Goal: Information Seeking & Learning: Find specific fact

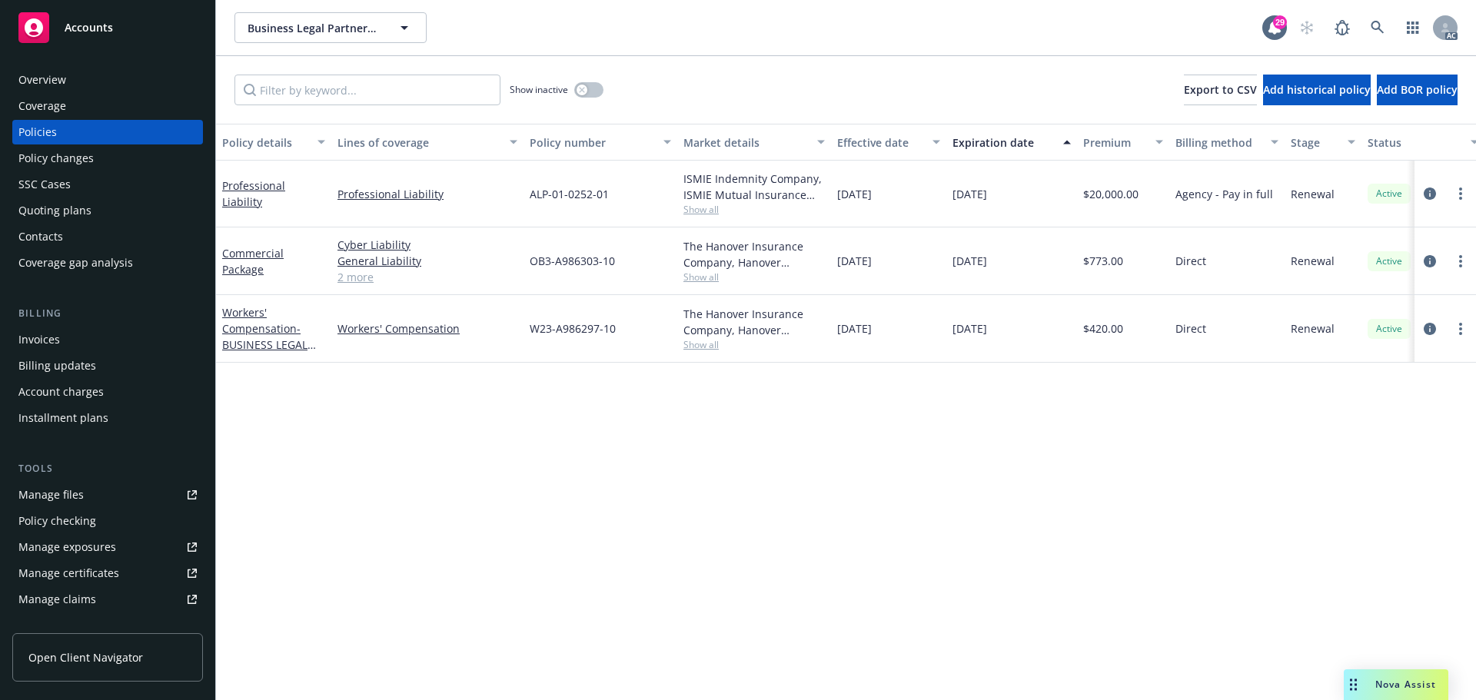
click at [98, 28] on span "Accounts" at bounding box center [89, 28] width 48 height 12
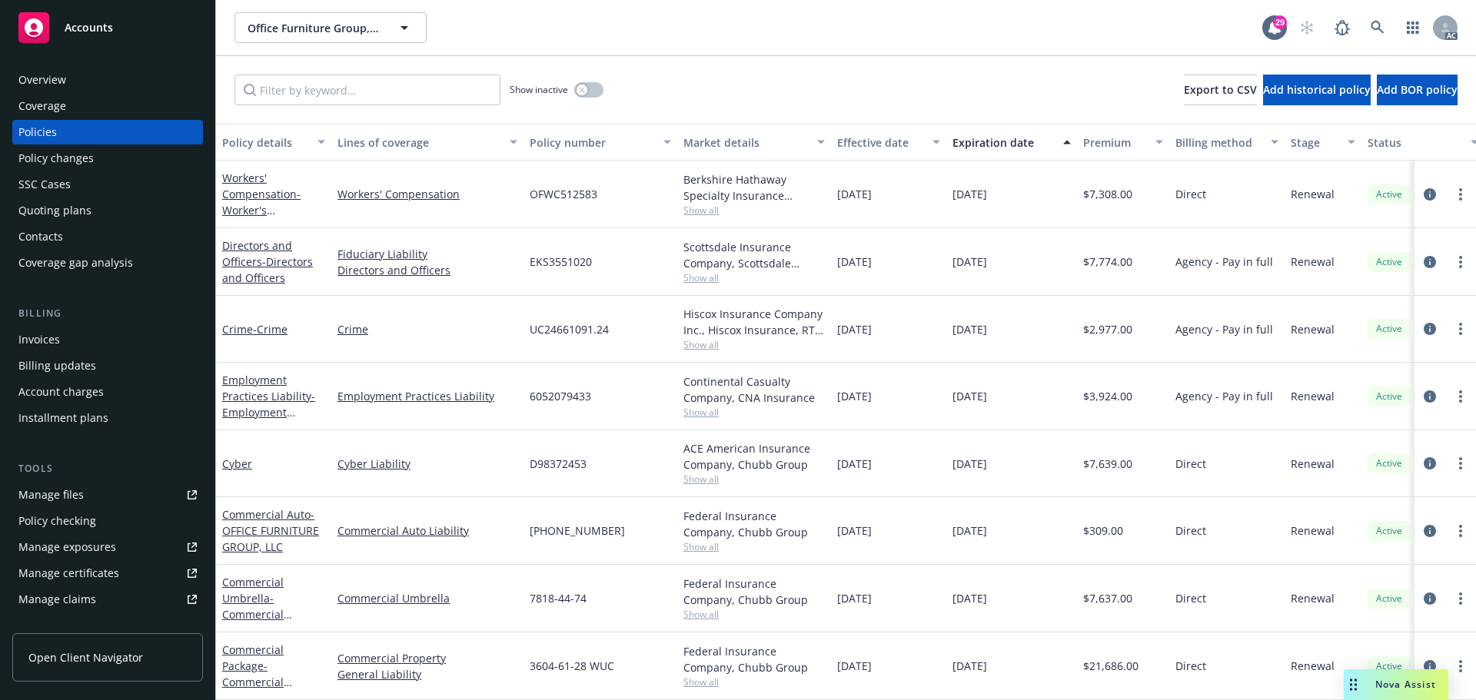
click at [707, 282] on span "Show all" at bounding box center [754, 277] width 141 height 13
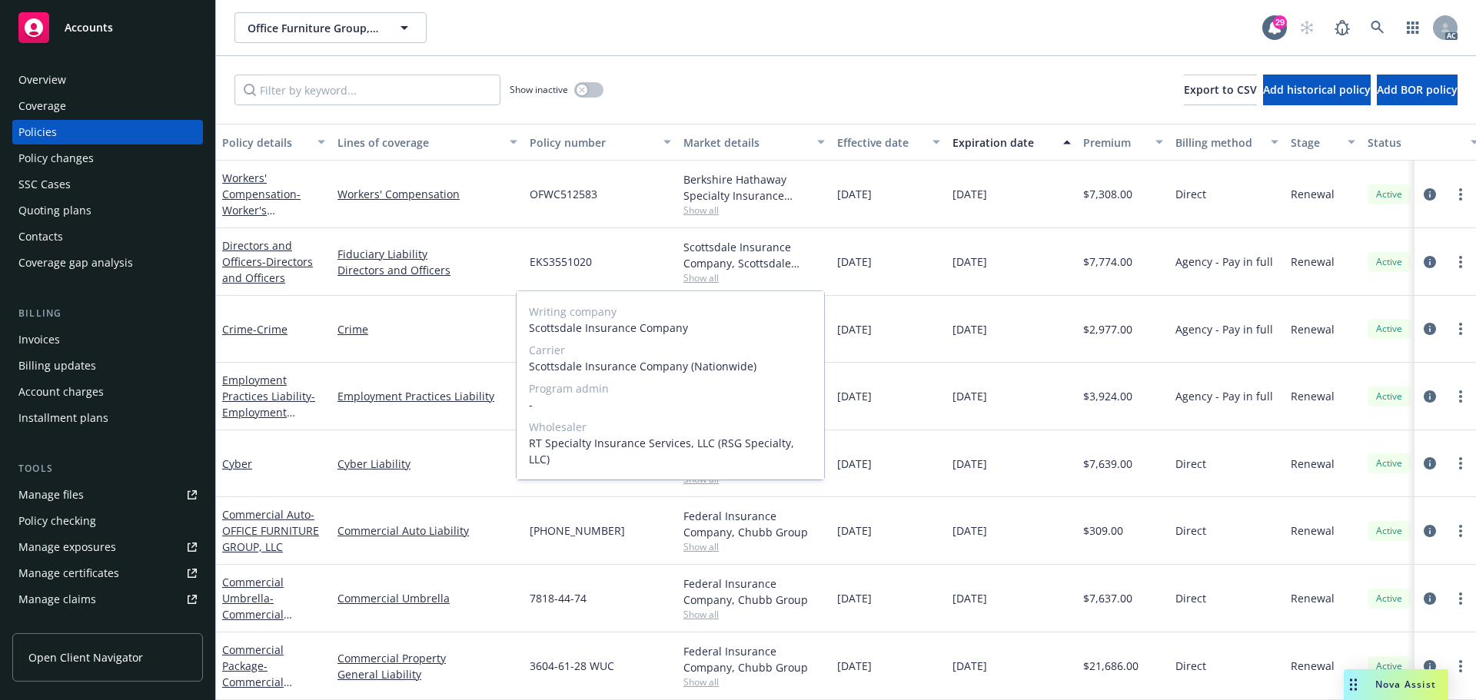
click at [707, 282] on span "Show all" at bounding box center [754, 277] width 141 height 13
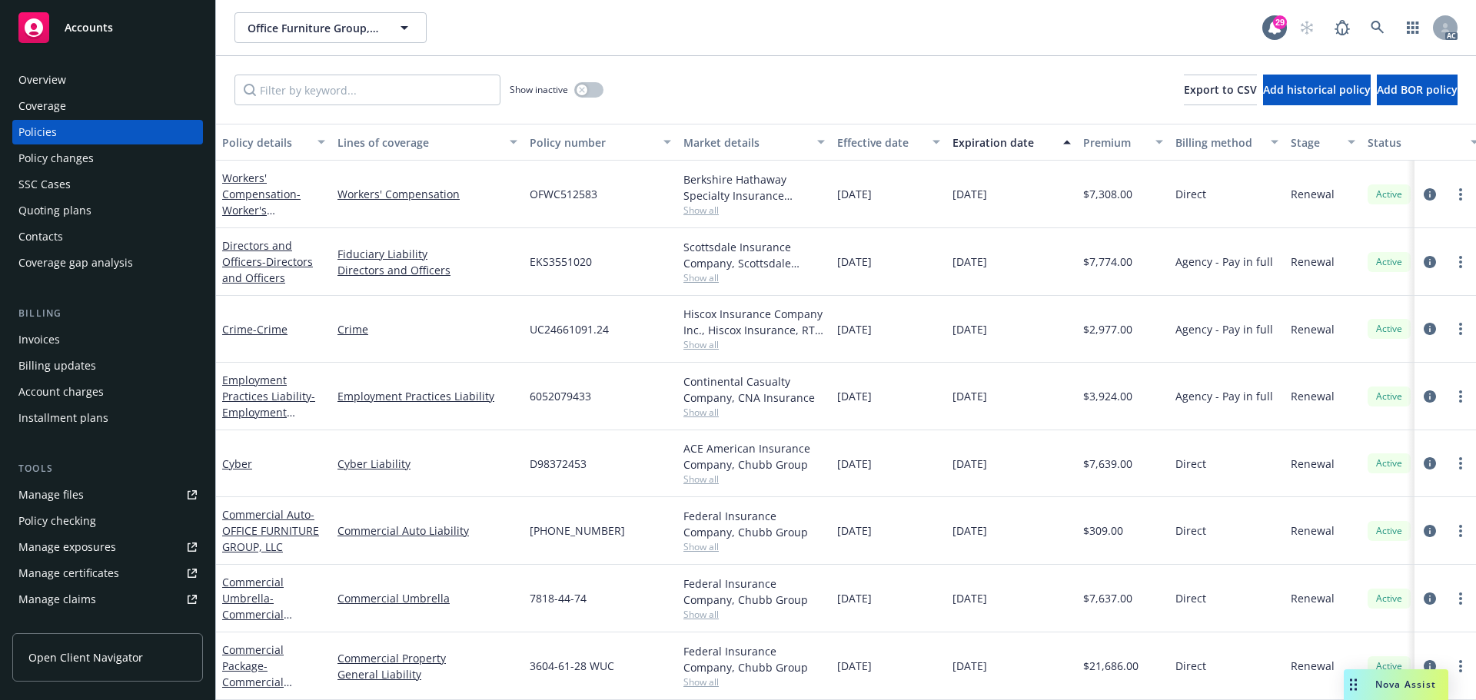
click at [707, 345] on span "Show all" at bounding box center [754, 344] width 141 height 13
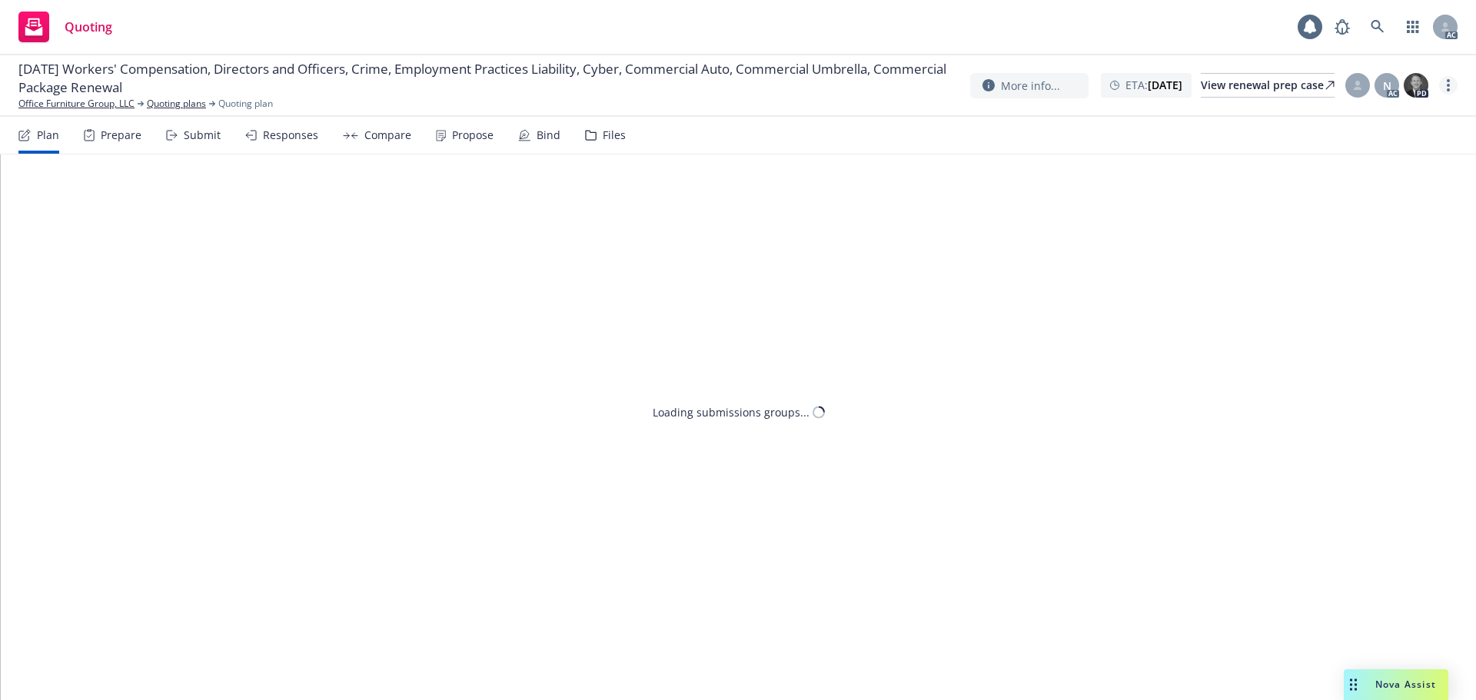
click at [1449, 85] on circle "more" at bounding box center [1448, 85] width 3 height 3
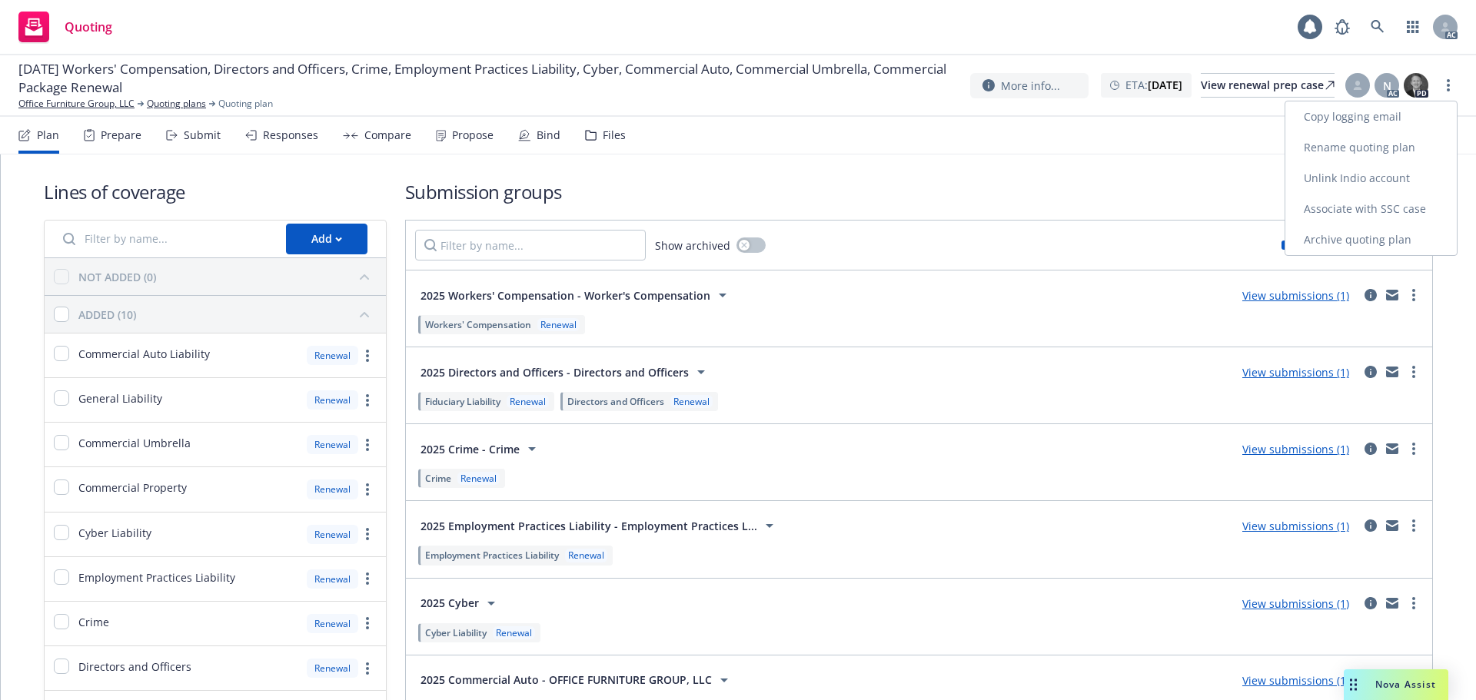
click at [1372, 115] on link "Copy logging email" at bounding box center [1371, 116] width 171 height 31
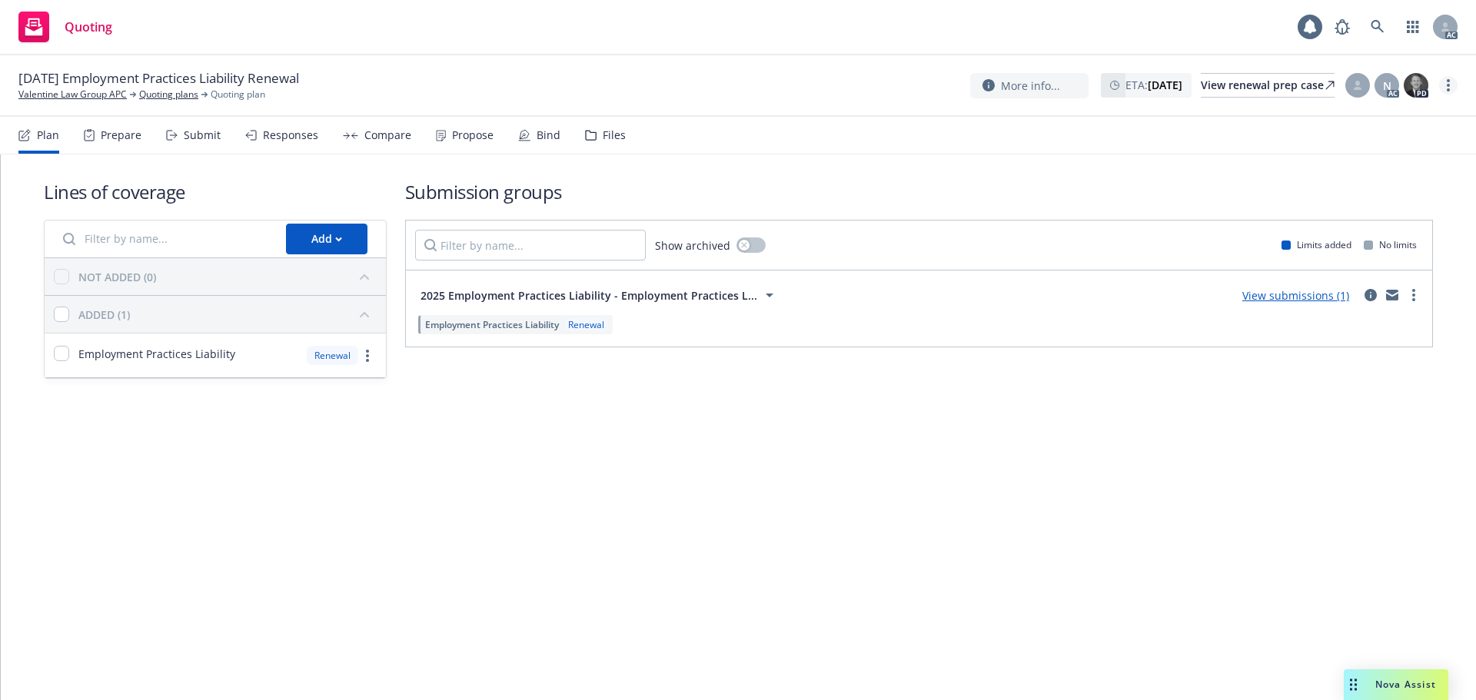
click at [1452, 86] on link "more" at bounding box center [1448, 85] width 18 height 18
drag, startPoint x: 1382, startPoint y: 125, endPoint x: 1352, endPoint y: 117, distance: 30.2
click at [1382, 125] on link "Copy logging email" at bounding box center [1371, 116] width 171 height 31
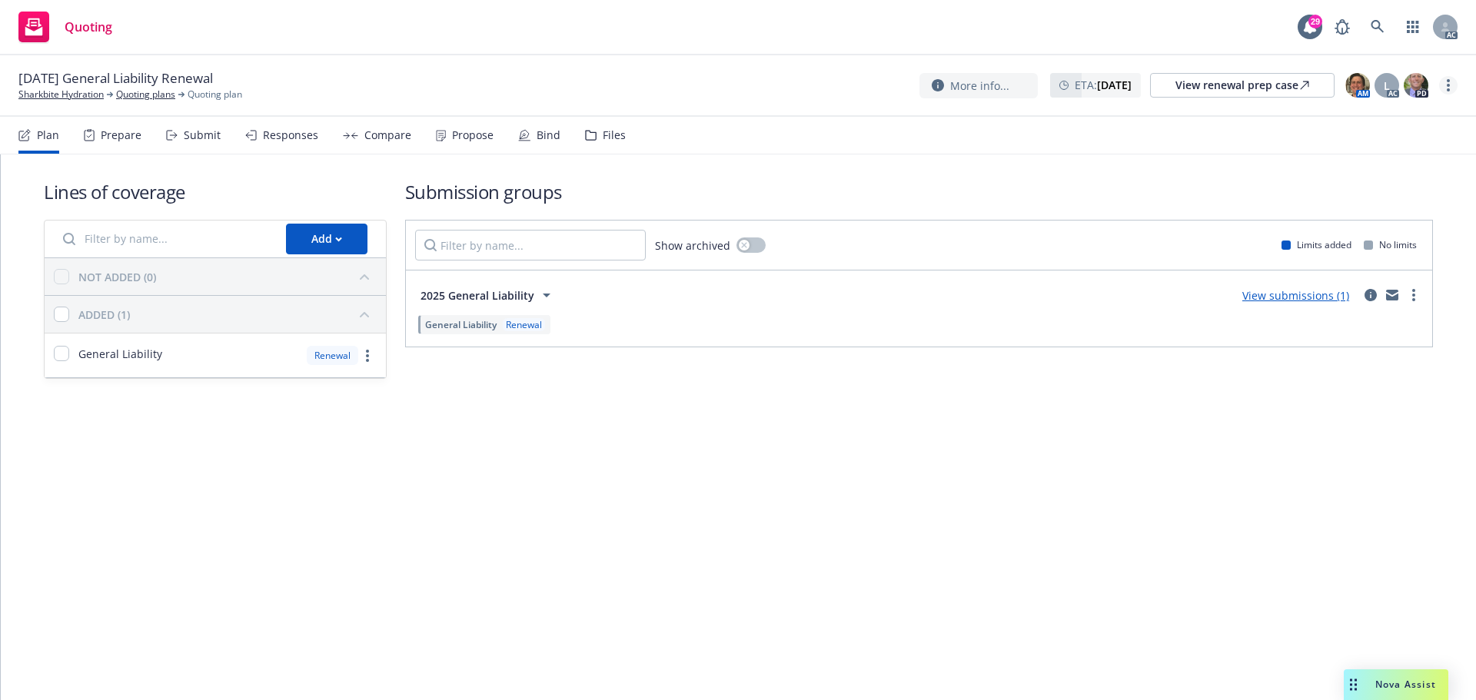
click at [1451, 90] on link "more" at bounding box center [1448, 85] width 18 height 18
click at [1374, 118] on link "Copy logging email" at bounding box center [1371, 116] width 171 height 31
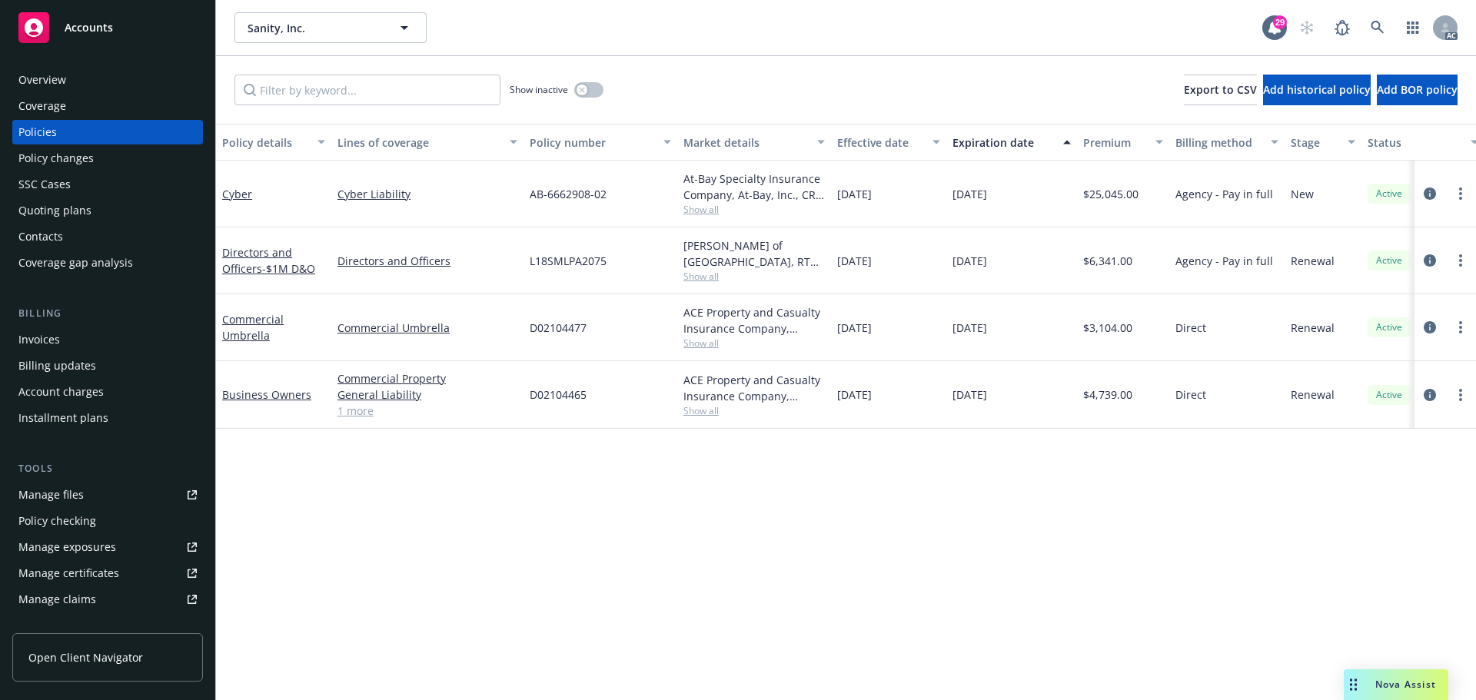
drag, startPoint x: 841, startPoint y: 331, endPoint x: 892, endPoint y: 328, distance: 50.8
click at [872, 328] on span "[DATE]" at bounding box center [854, 328] width 35 height 16
click at [898, 328] on div "12/29/2024" at bounding box center [888, 327] width 115 height 67
drag, startPoint x: 898, startPoint y: 328, endPoint x: 843, endPoint y: 330, distance: 55.4
click at [843, 330] on div "12/29/2024" at bounding box center [888, 327] width 115 height 67
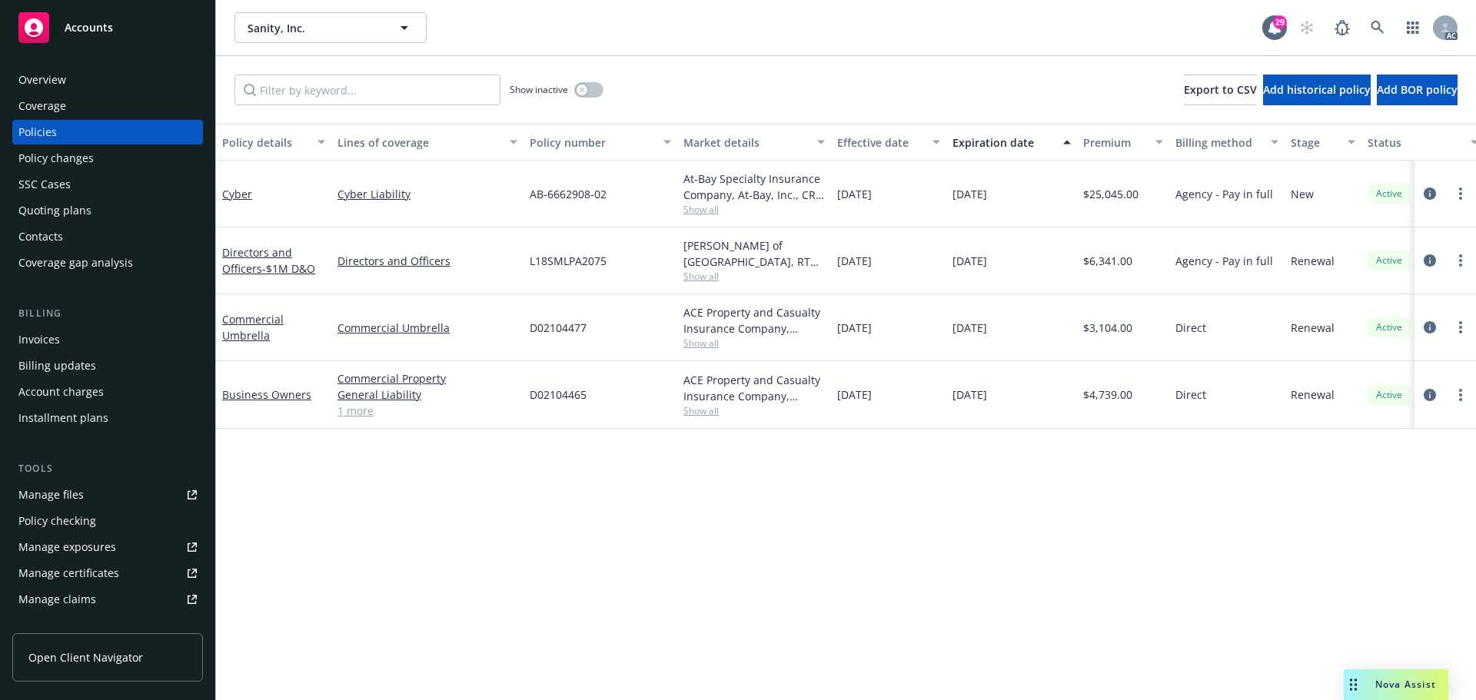
click at [921, 264] on div "11/29/2024" at bounding box center [888, 261] width 115 height 67
drag, startPoint x: 899, startPoint y: 259, endPoint x: 840, endPoint y: 259, distance: 59.2
click at [840, 259] on div "11/29/2024" at bounding box center [888, 261] width 115 height 67
copy span "11/29/2024"
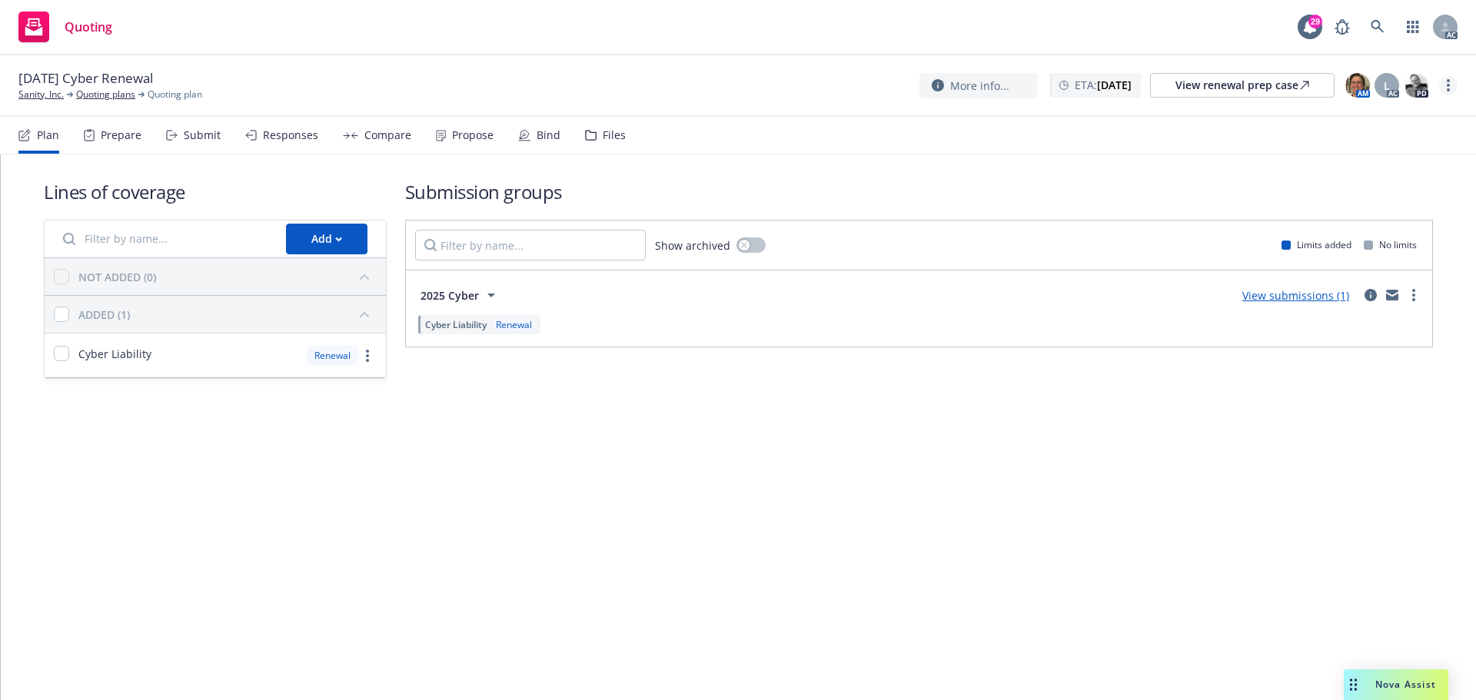
click at [1450, 88] on link "more" at bounding box center [1448, 85] width 18 height 18
click at [1361, 116] on link "Copy logging email" at bounding box center [1371, 116] width 171 height 31
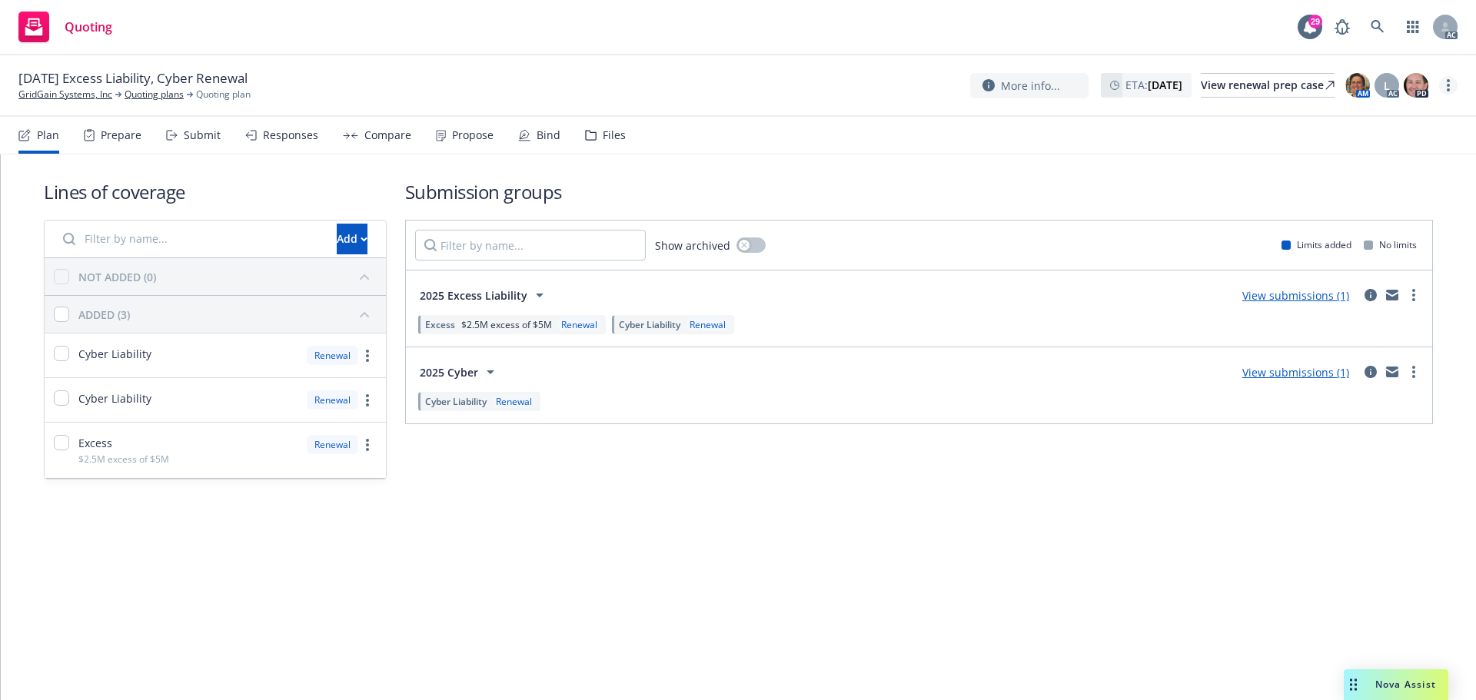
click at [1452, 80] on link "more" at bounding box center [1448, 85] width 18 height 18
click at [1378, 120] on link "Copy logging email" at bounding box center [1371, 116] width 171 height 31
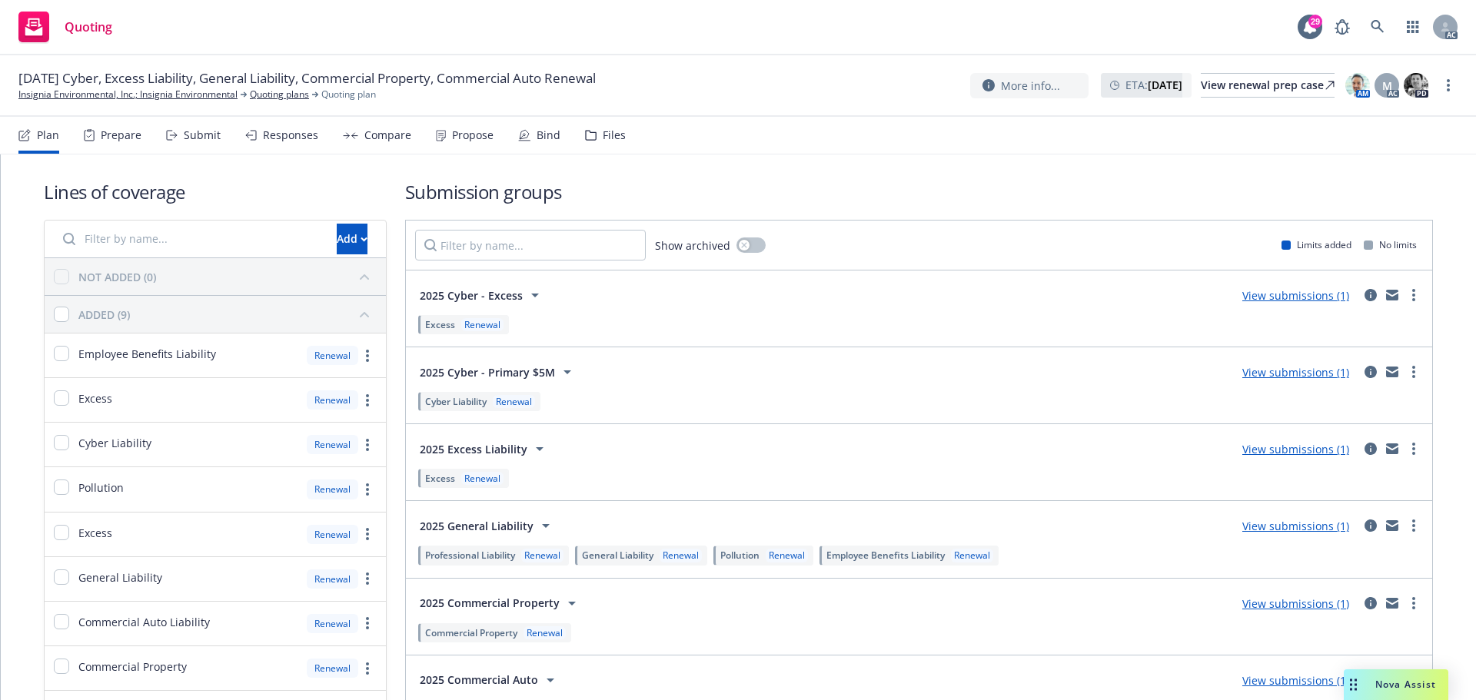
click at [452, 130] on div "Propose" at bounding box center [473, 135] width 42 height 12
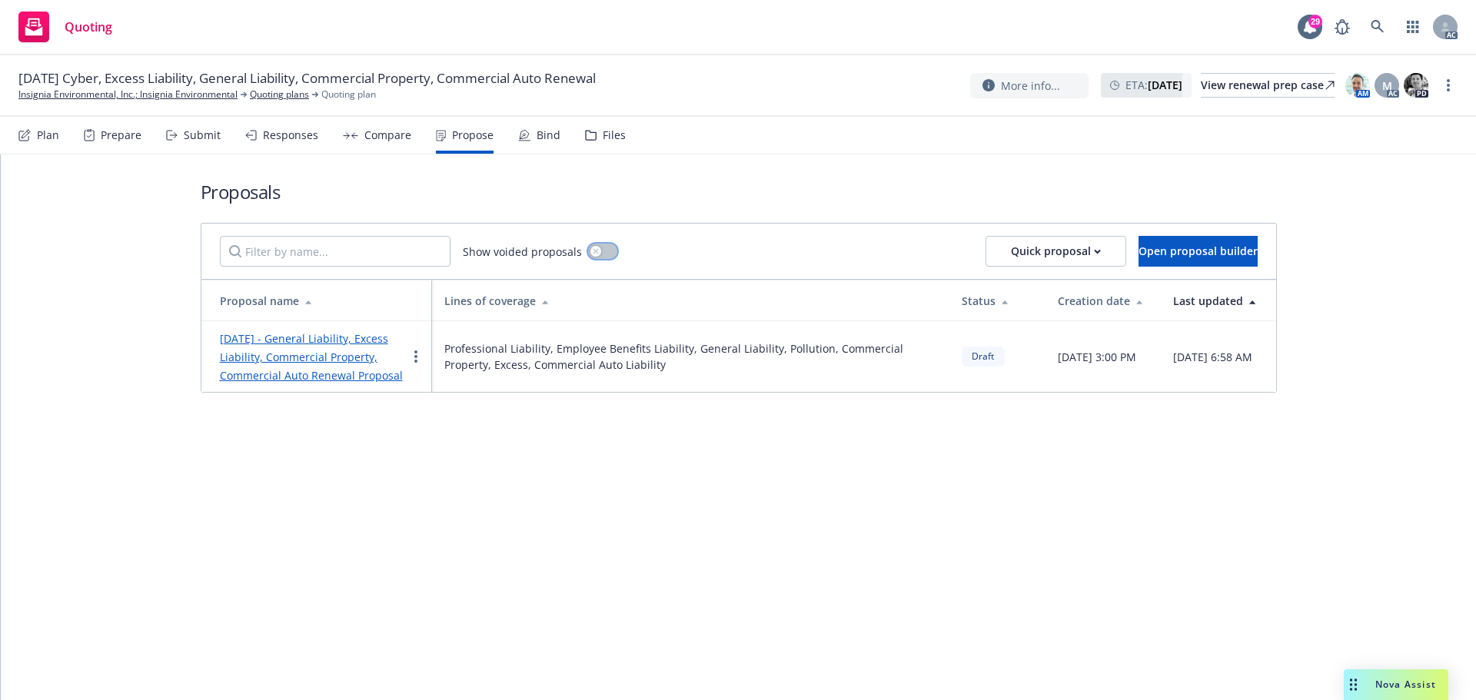
click at [593, 251] on icon "button" at bounding box center [595, 250] width 5 height 5
click at [592, 251] on button "button" at bounding box center [602, 251] width 29 height 15
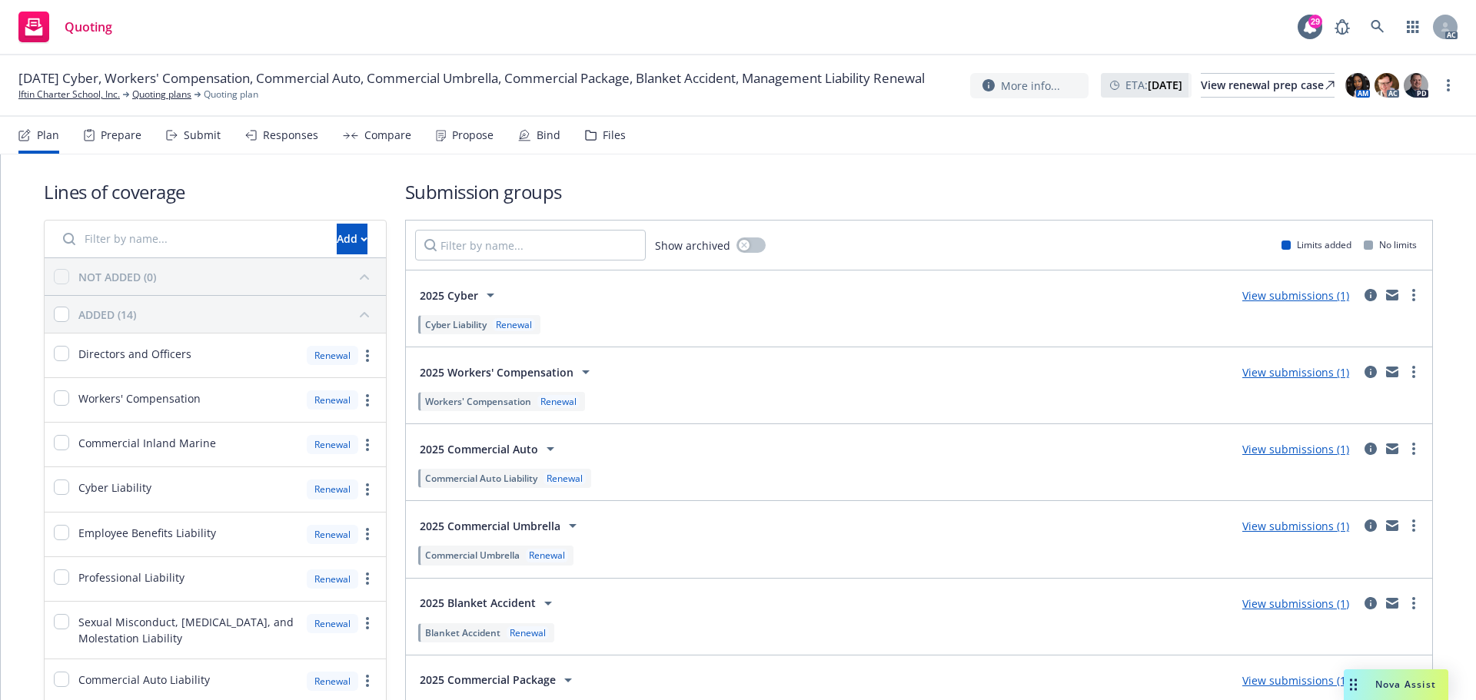
click at [477, 144] on div "Propose" at bounding box center [465, 135] width 58 height 37
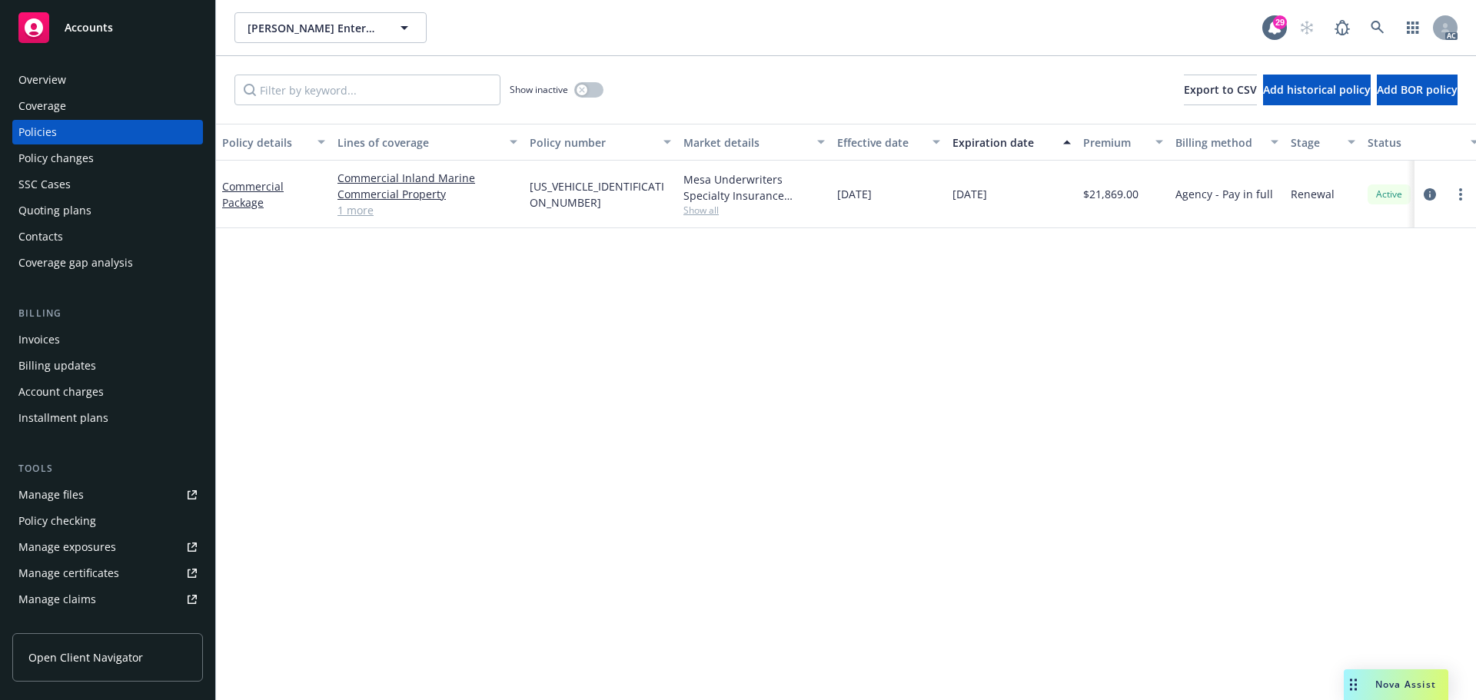
scroll to position [0, 224]
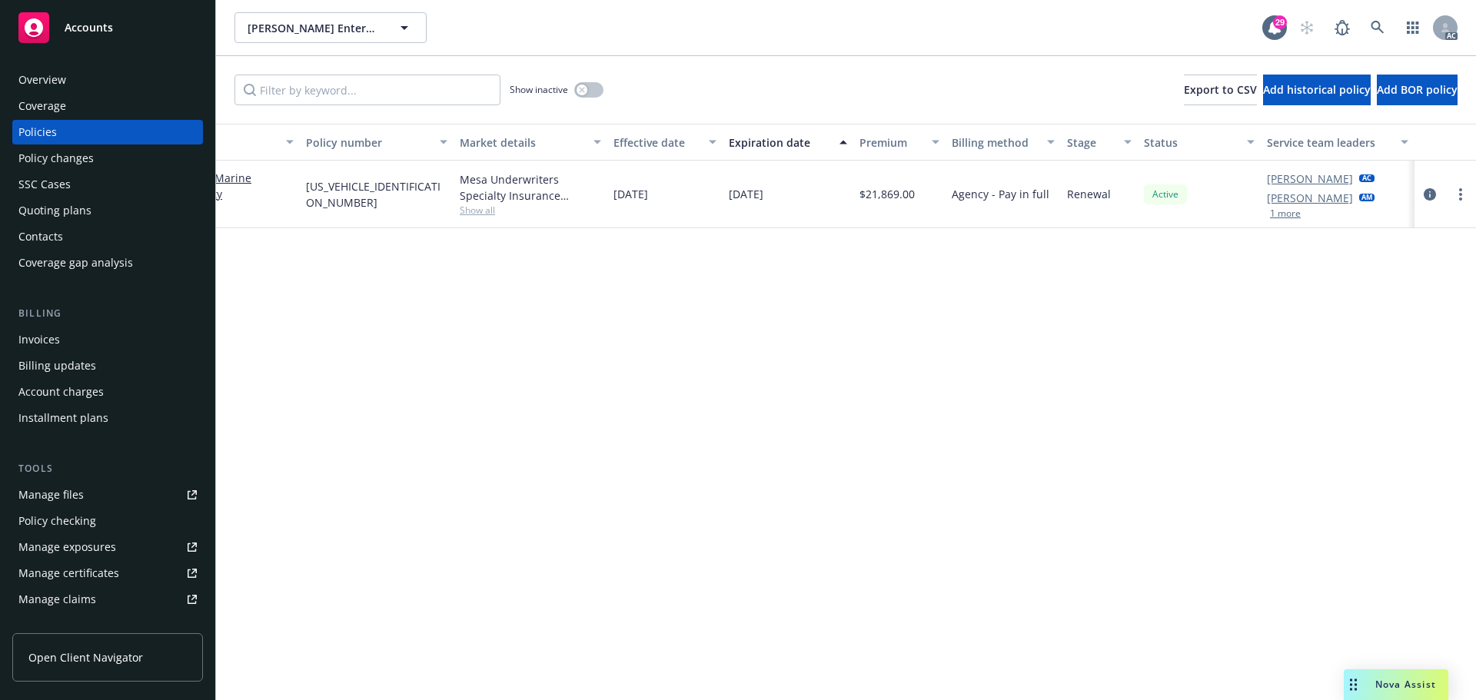
click at [1288, 218] on button "1 more" at bounding box center [1285, 213] width 31 height 9
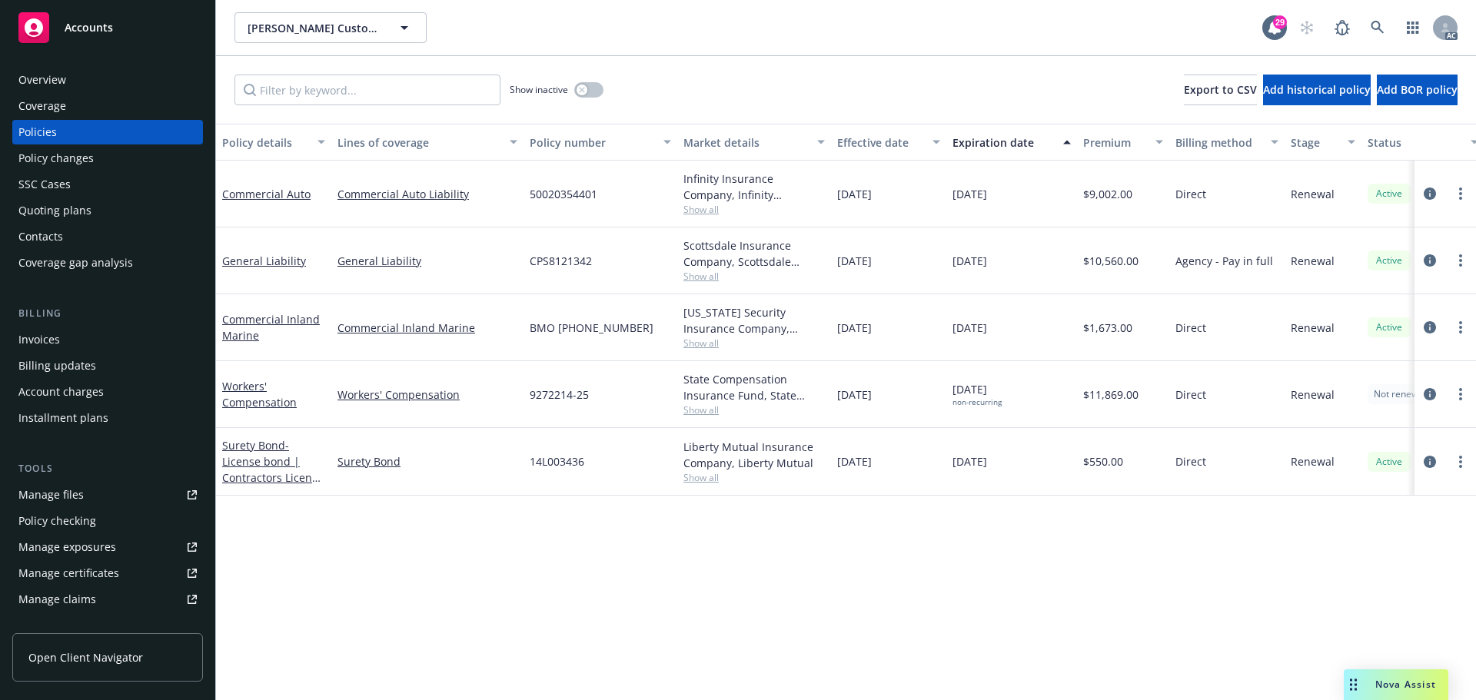
click at [705, 344] on span "Show all" at bounding box center [754, 343] width 141 height 13
click at [1260, 593] on div "Policy details Lines of coverage Policy number Market details Effective date Ex…" at bounding box center [846, 412] width 1260 height 577
click at [291, 321] on link "Commercial Inland Marine" at bounding box center [271, 327] width 98 height 31
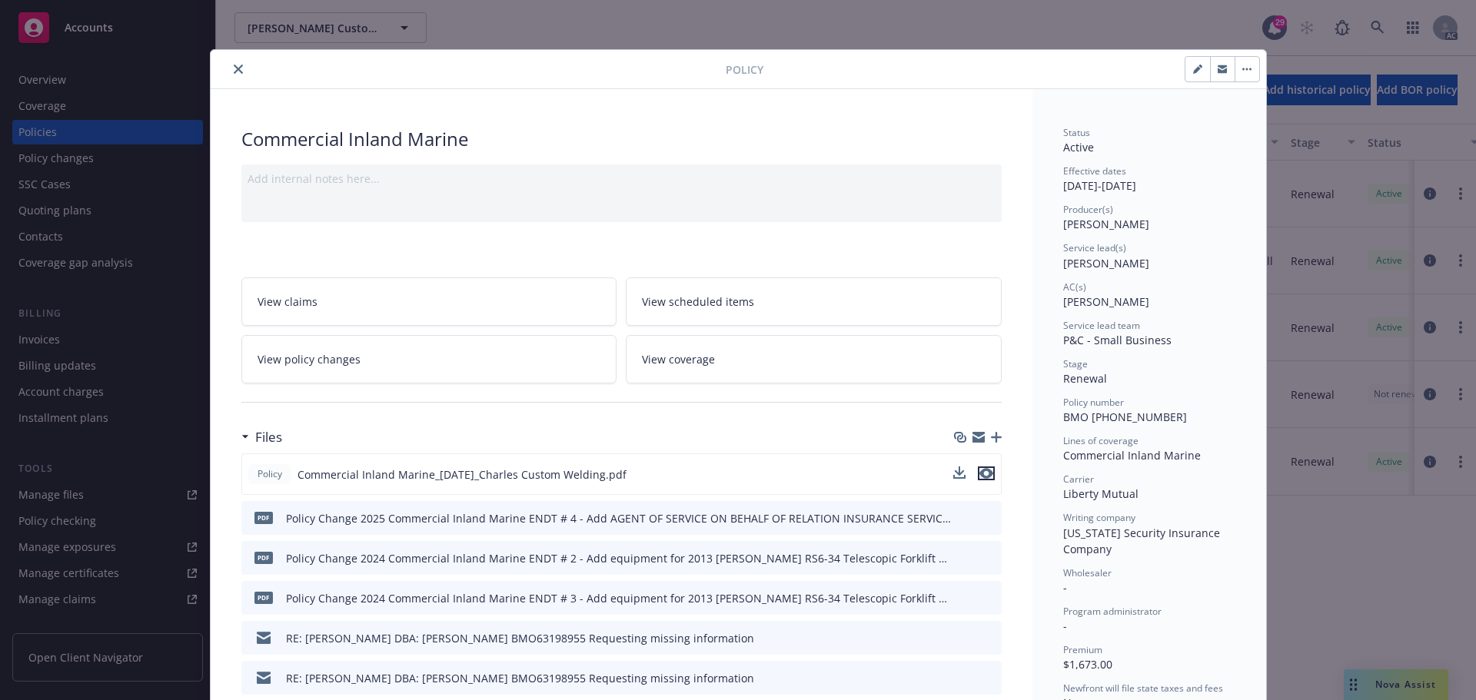
click at [986, 474] on icon "preview file" at bounding box center [987, 473] width 14 height 11
drag, startPoint x: 1133, startPoint y: 186, endPoint x: 1177, endPoint y: 188, distance: 44.7
click at [1134, 187] on div "Effective dates 12/15/2024 - 12/15/2025" at bounding box center [1149, 179] width 172 height 29
click at [1183, 188] on div "Effective dates 12/15/2024 - 12/15/2025" at bounding box center [1149, 179] width 172 height 29
drag, startPoint x: 1180, startPoint y: 186, endPoint x: 1126, endPoint y: 188, distance: 54.6
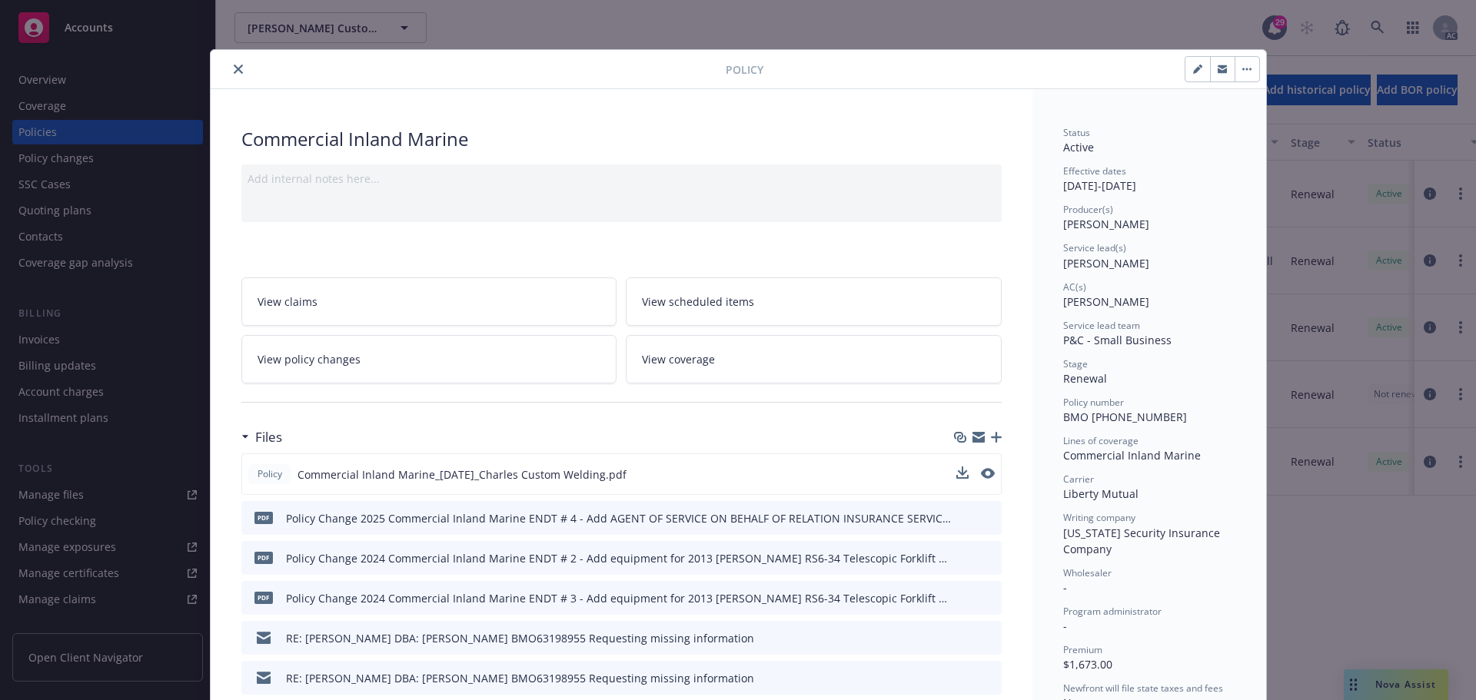
click at [1126, 188] on div "Effective dates 12/15/2024 - 12/15/2025" at bounding box center [1149, 179] width 172 height 29
copy div "12/15/2025"
click at [235, 65] on icon "close" at bounding box center [238, 69] width 9 height 9
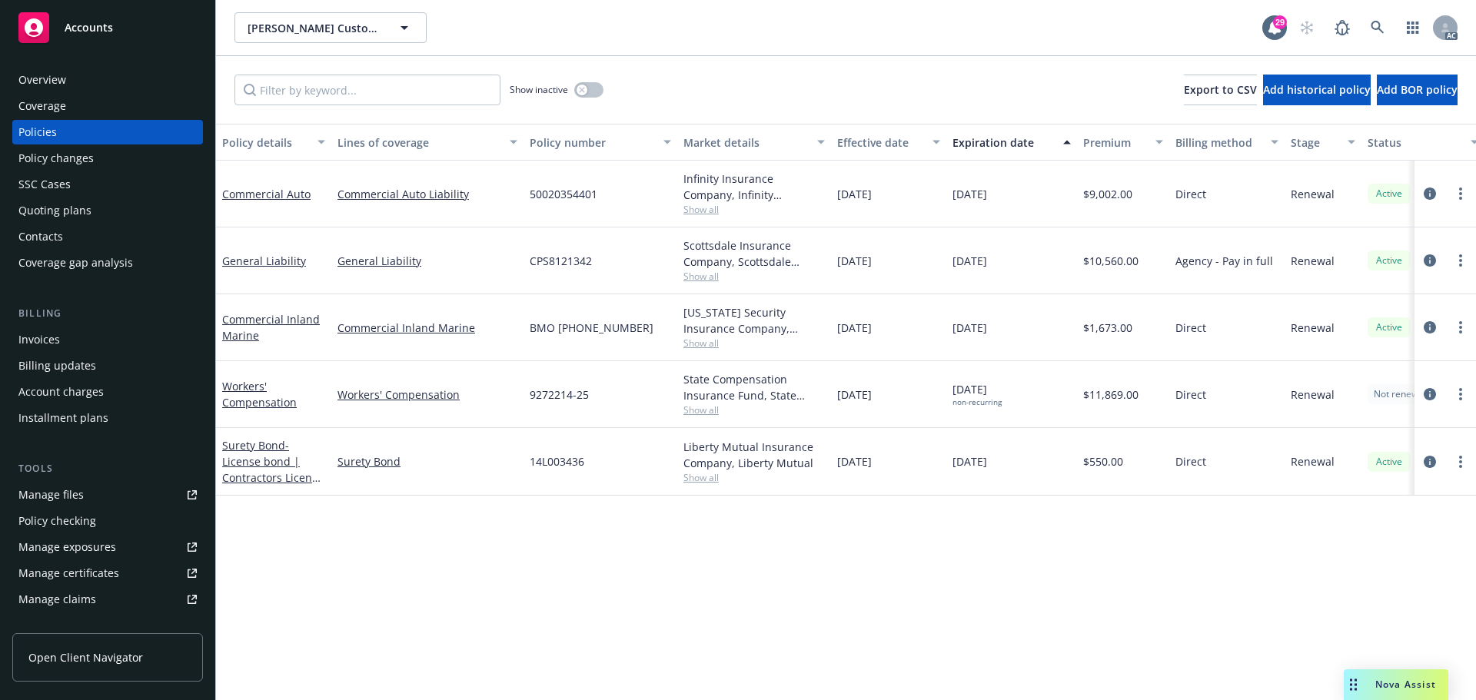
click at [702, 209] on span "Show all" at bounding box center [754, 209] width 141 height 13
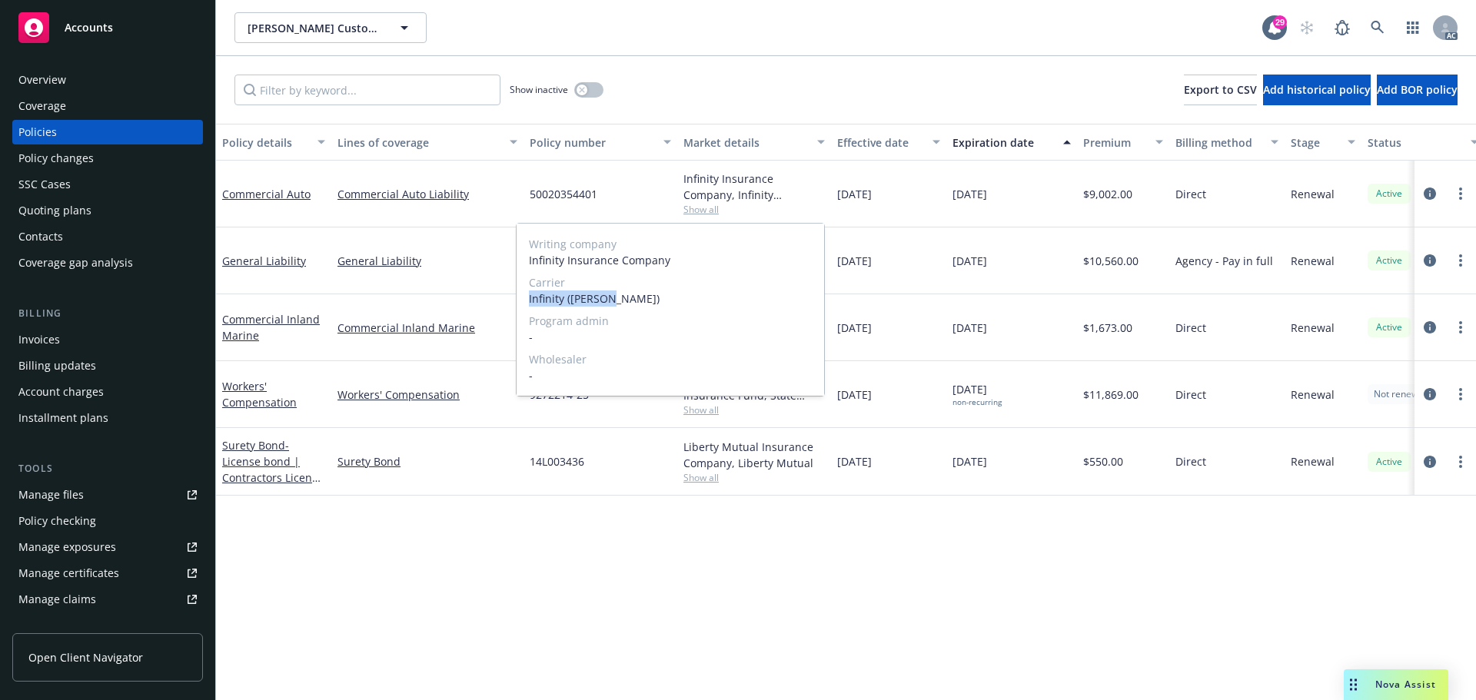
drag, startPoint x: 618, startPoint y: 301, endPoint x: 524, endPoint y: 301, distance: 93.8
click at [524, 301] on div "Writing company Infinity Insurance Company Carrier Infinity (Kemper) Program ad…" at bounding box center [671, 310] width 308 height 172
copy span "Infinity (Kemper)"
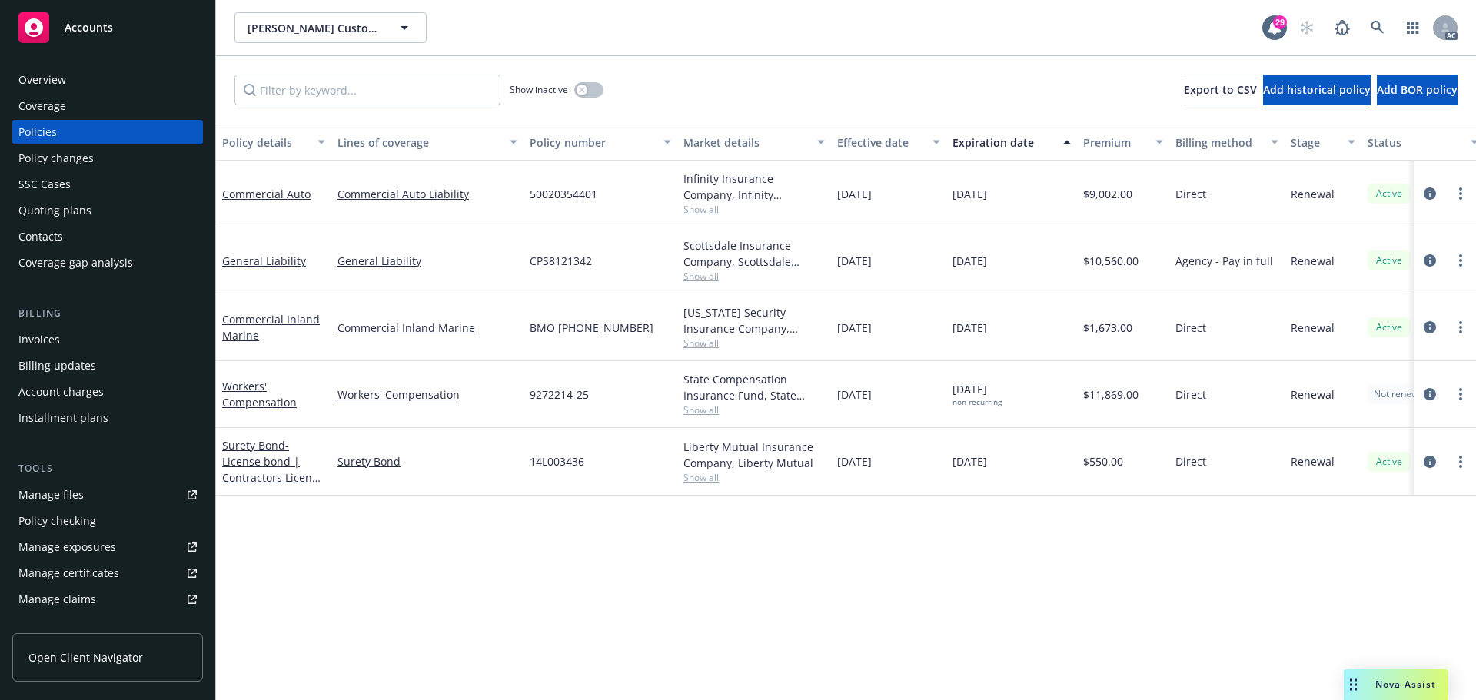
click at [426, 361] on div "Commercial Inland Marine" at bounding box center [427, 327] width 192 height 67
click at [690, 341] on span "Show all" at bounding box center [754, 343] width 141 height 13
